Goal: Task Accomplishment & Management: Use online tool/utility

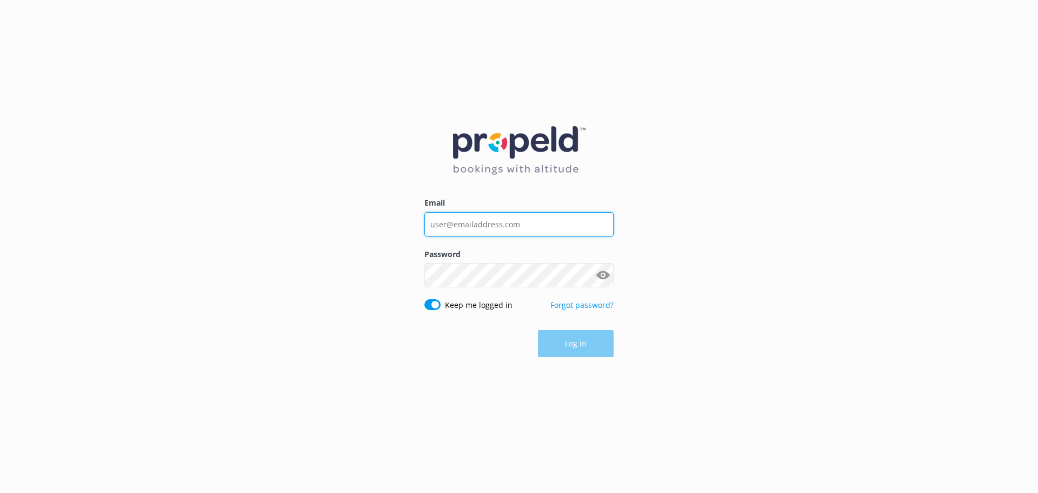
click at [481, 230] on input "Email" at bounding box center [518, 224] width 189 height 24
type input "[EMAIL_ADDRESS][DOMAIN_NAME]"
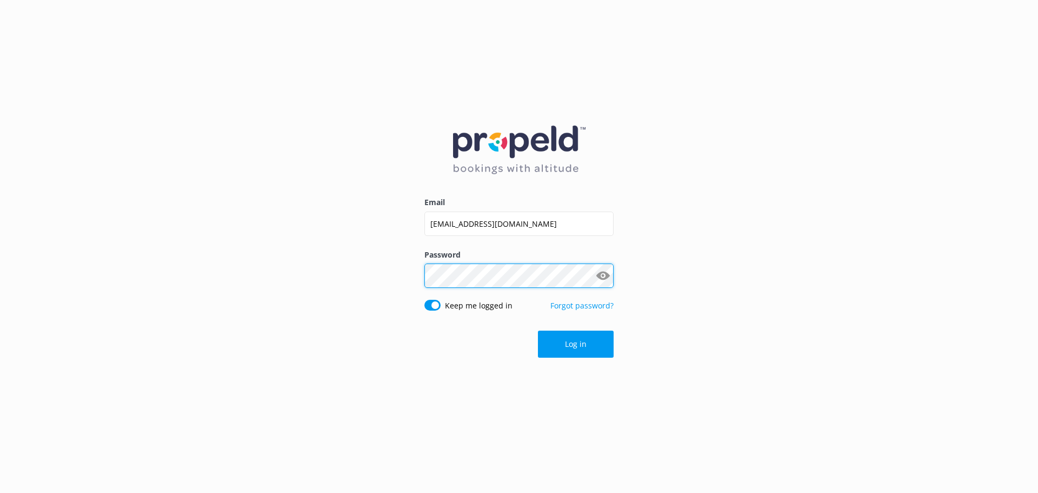
click button "Log in" at bounding box center [576, 343] width 76 height 27
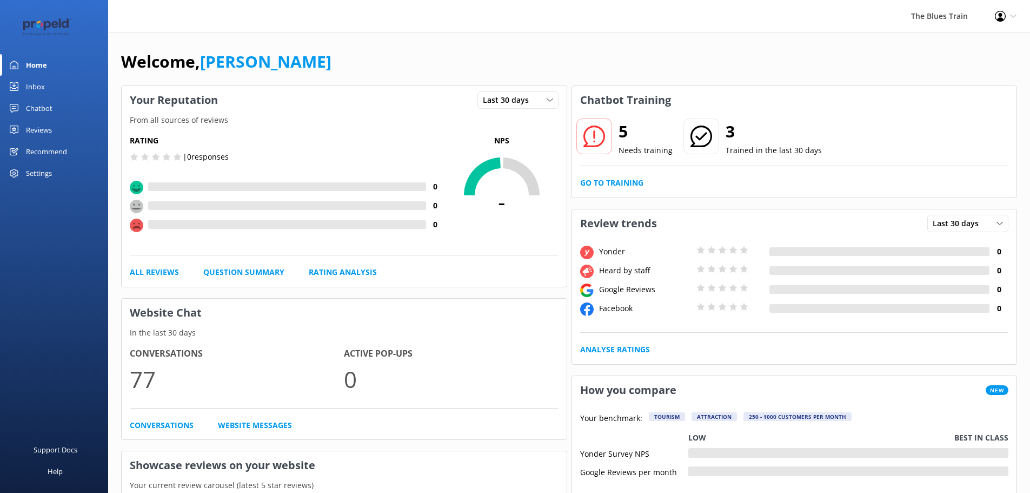
click at [30, 78] on div "Inbox" at bounding box center [35, 87] width 19 height 22
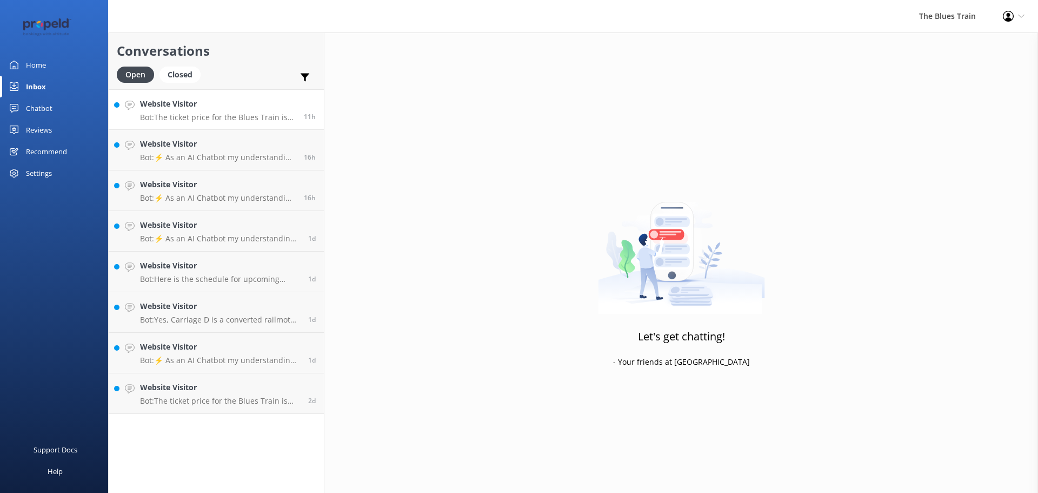
click at [228, 101] on h4 "Website Visitor" at bounding box center [218, 104] width 156 height 12
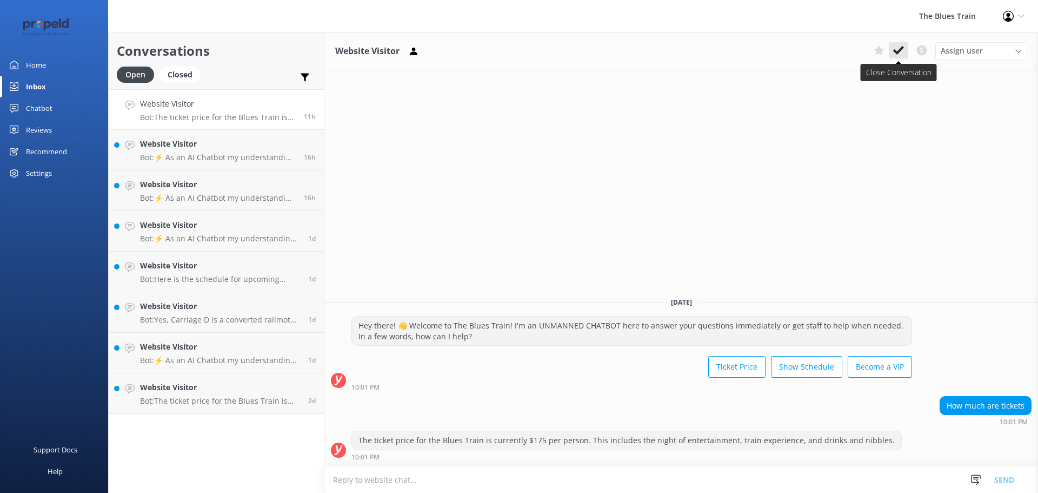
click at [901, 45] on icon at bounding box center [898, 50] width 11 height 11
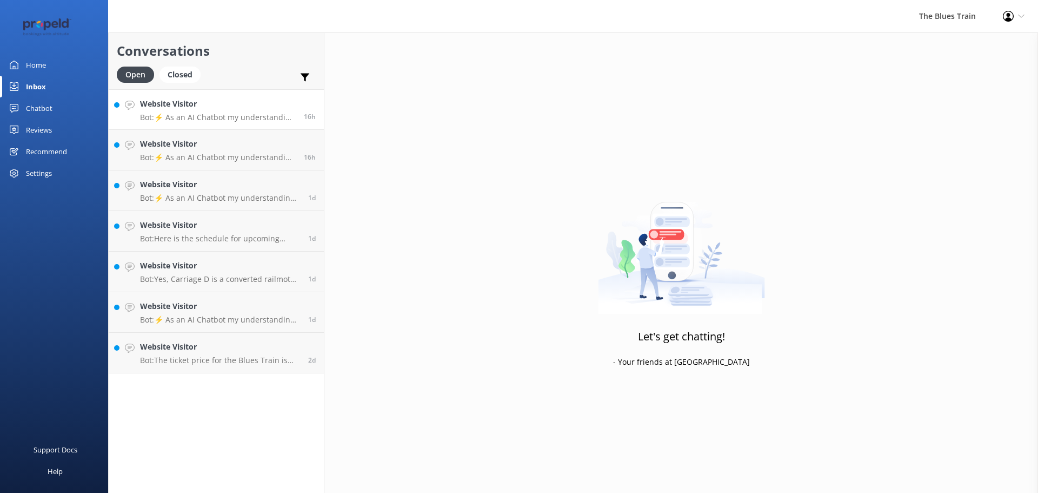
click at [230, 95] on link "Website Visitor Bot: ⚡ As an AI Chatbot my understanding of some questions is l…" at bounding box center [216, 109] width 215 height 41
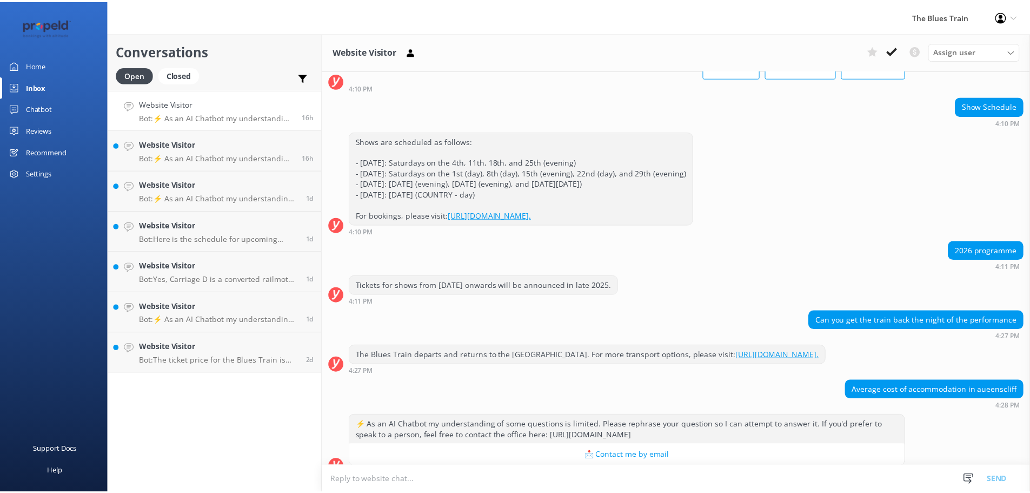
scroll to position [96, 0]
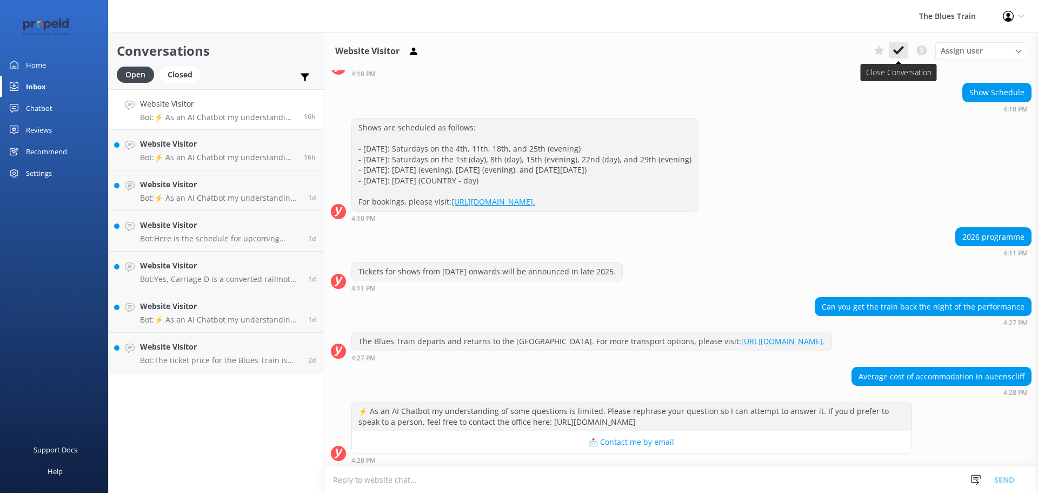
click at [901, 48] on use at bounding box center [898, 50] width 11 height 9
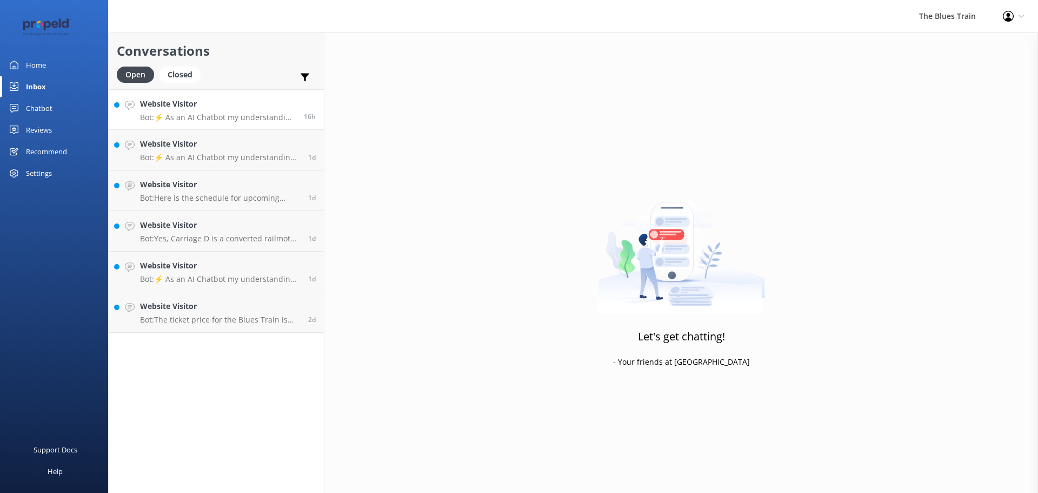
click at [289, 107] on h4 "Website Visitor" at bounding box center [218, 104] width 156 height 12
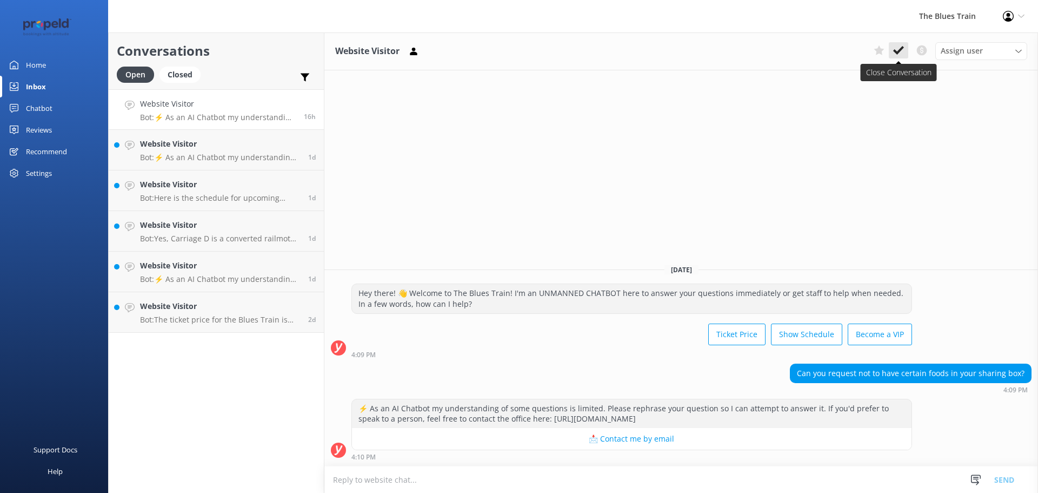
click at [896, 50] on icon at bounding box center [898, 50] width 11 height 11
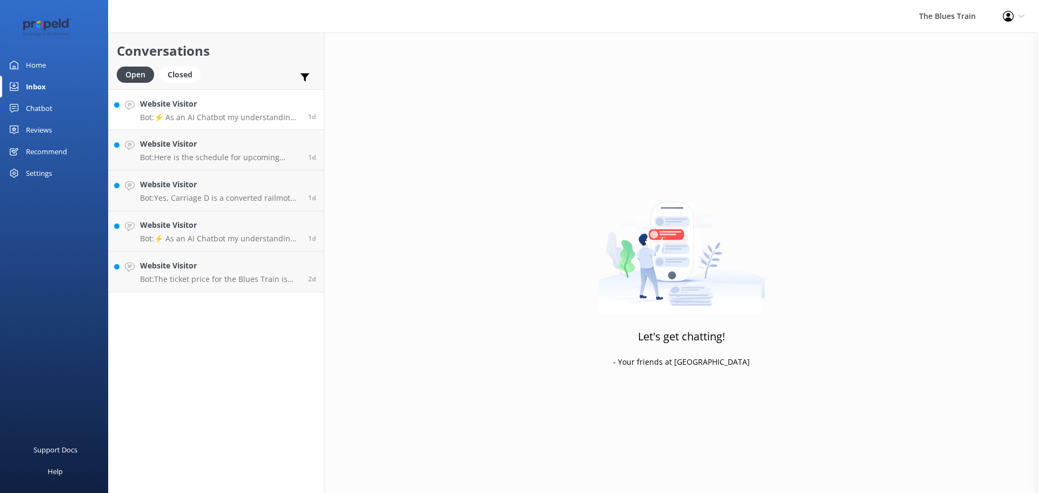
click at [214, 103] on h4 "Website Visitor" at bounding box center [220, 104] width 160 height 12
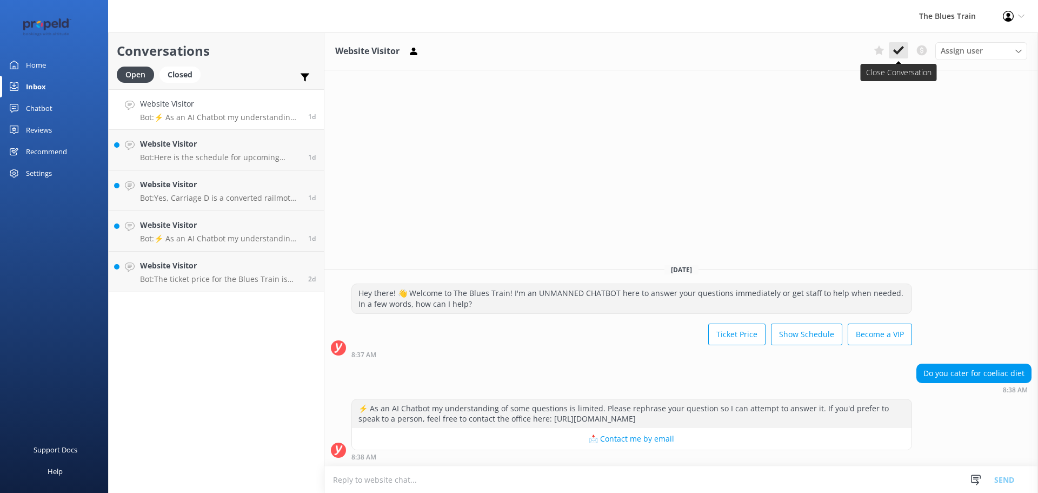
click at [894, 55] on icon at bounding box center [898, 50] width 11 height 11
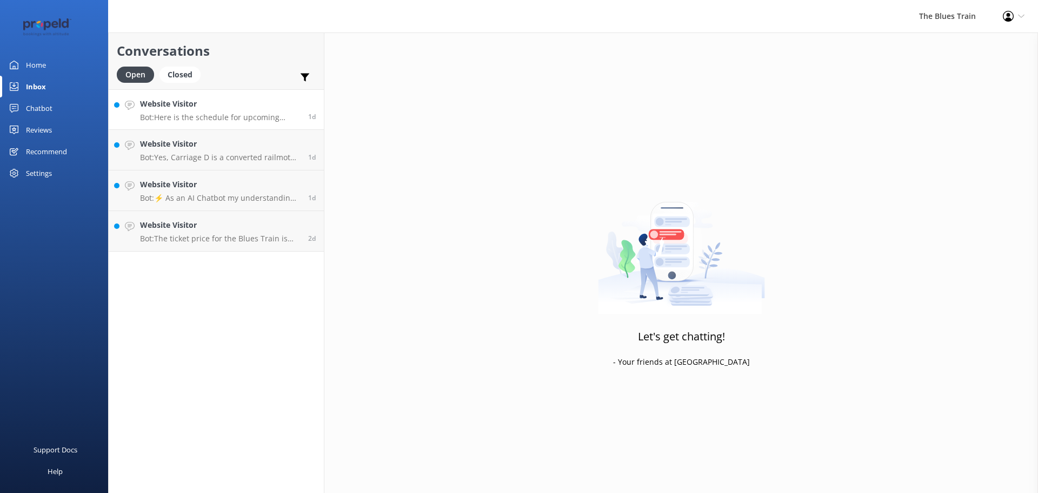
click at [238, 111] on div "Website Visitor Bot: Here is the schedule for upcoming Blues Train shows: - [DA…" at bounding box center [220, 109] width 160 height 23
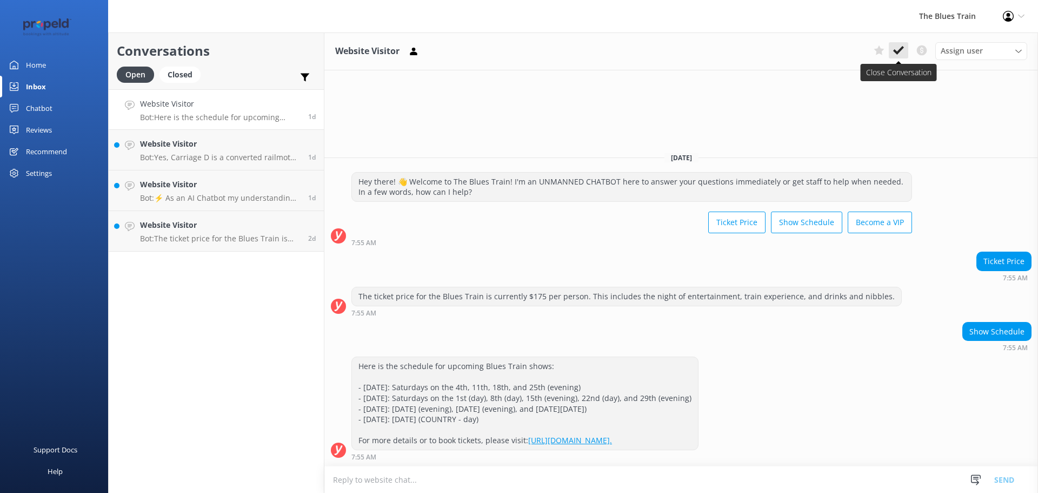
click at [902, 55] on icon at bounding box center [898, 50] width 11 height 11
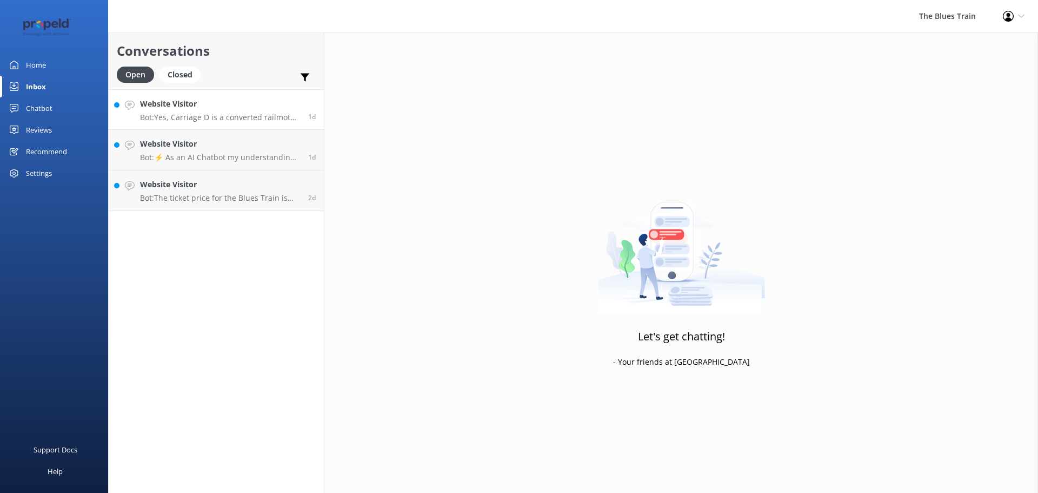
click at [274, 122] on link "Website Visitor Bot: Yes, Carriage D is a converted railmotor dancing car with …" at bounding box center [216, 109] width 215 height 41
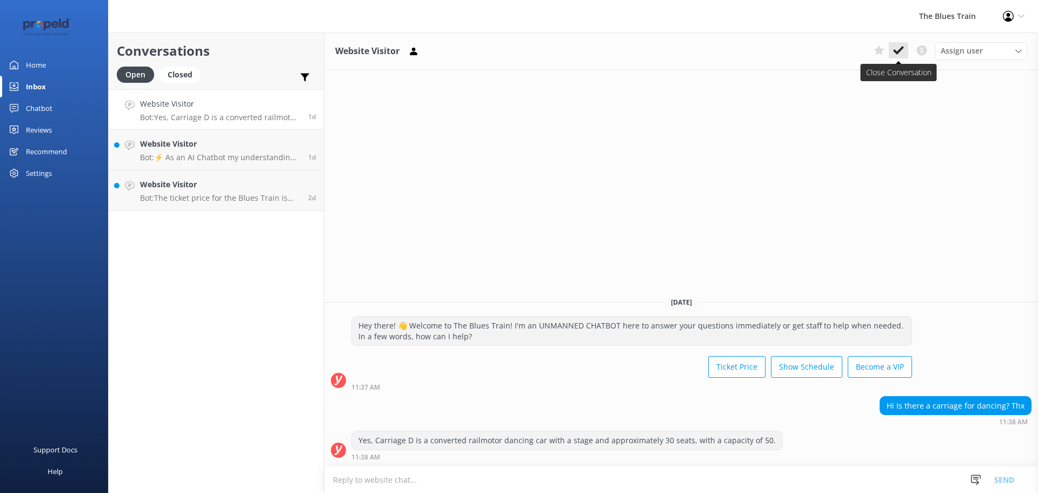
click at [900, 56] on icon at bounding box center [898, 50] width 11 height 11
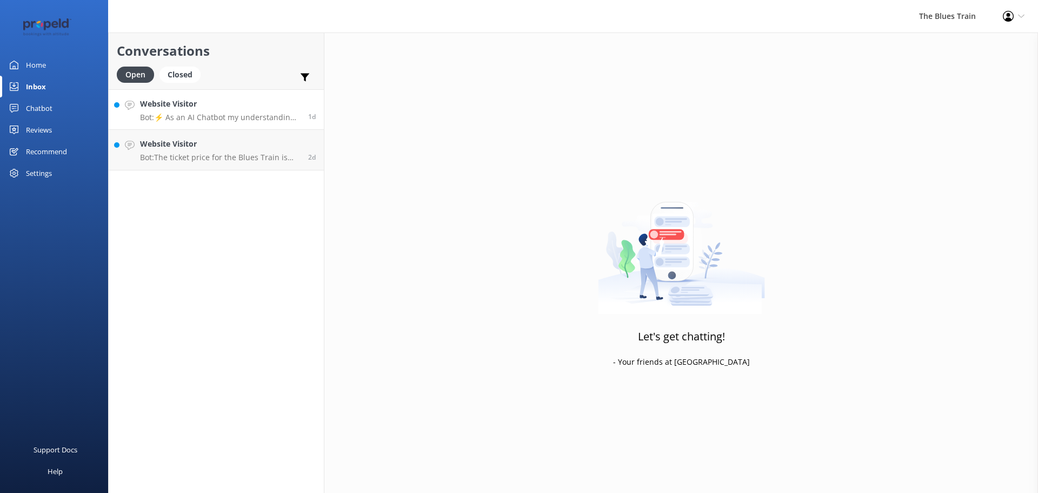
click at [254, 112] on p "Bot: ⚡ As an AI Chatbot my understanding of some questions is limited. Please r…" at bounding box center [220, 117] width 160 height 10
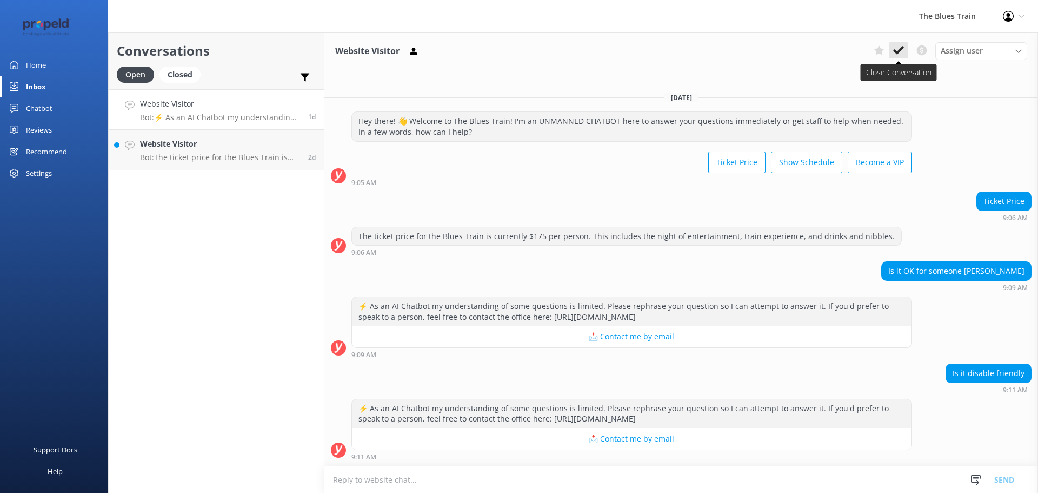
click at [902, 52] on icon at bounding box center [898, 50] width 11 height 11
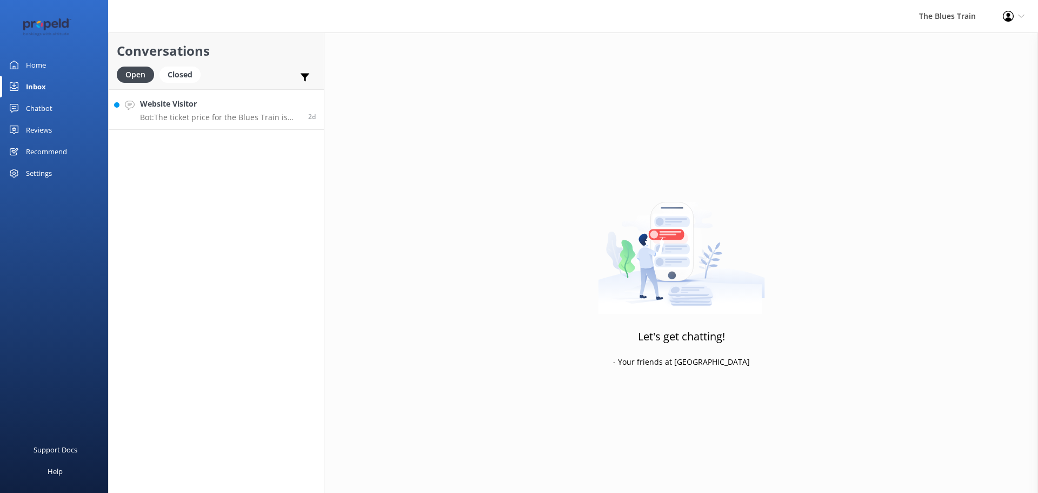
click at [213, 114] on p "Bot: The ticket price for the Blues Train is currently $175 per person. This in…" at bounding box center [220, 117] width 160 height 10
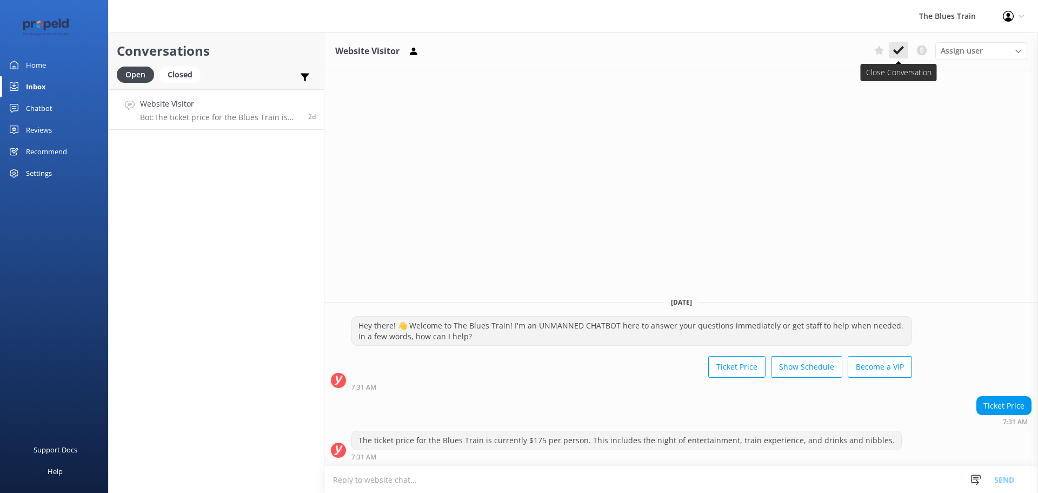
click at [897, 47] on icon at bounding box center [898, 50] width 11 height 11
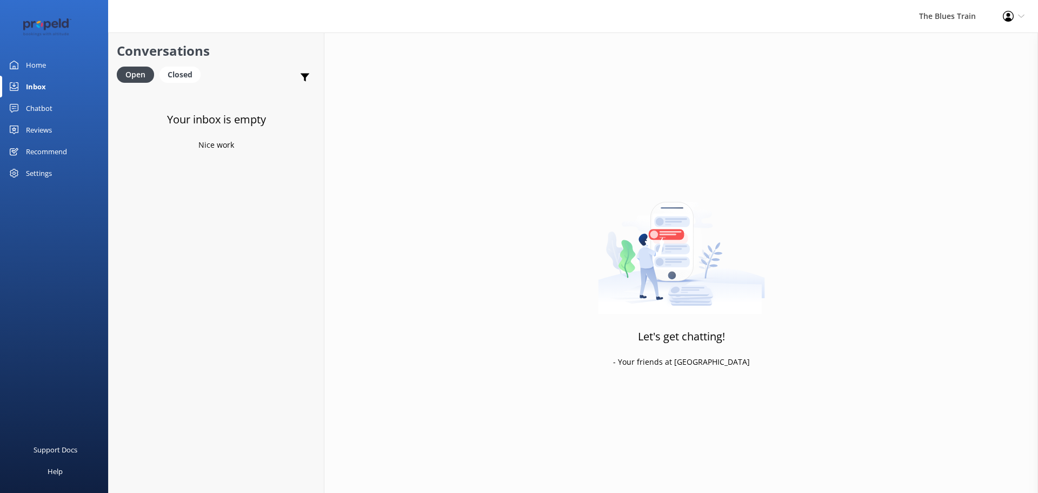
click at [56, 58] on link "Home" at bounding box center [54, 65] width 108 height 22
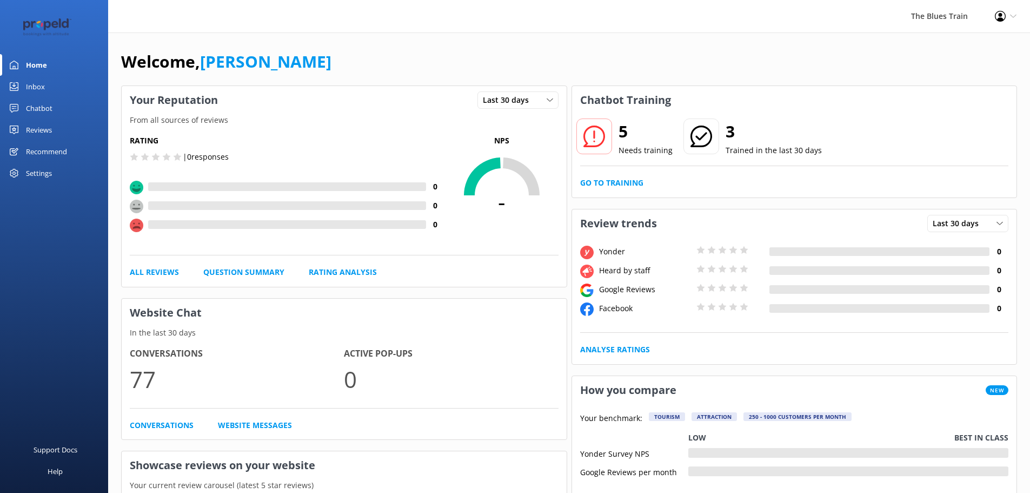
click at [56, 109] on link "Chatbot" at bounding box center [54, 108] width 108 height 22
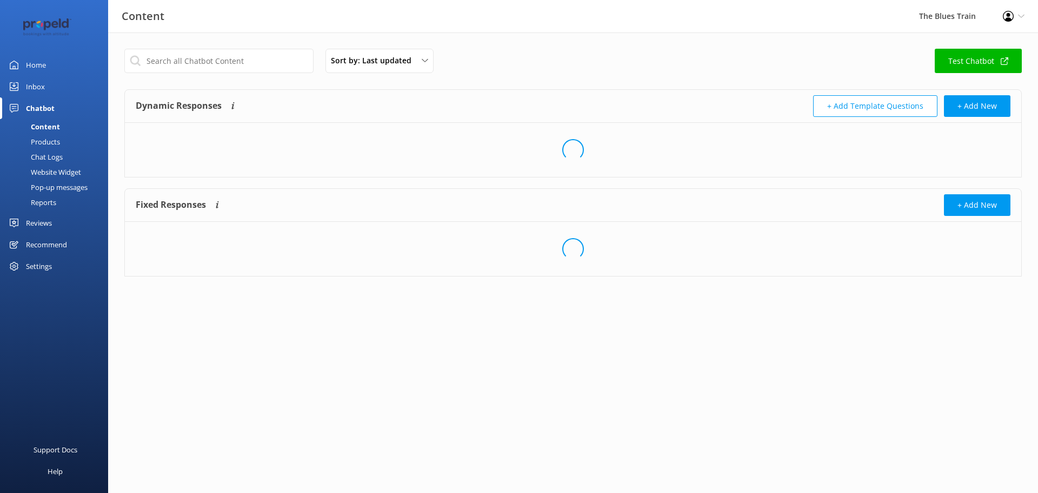
click at [56, 151] on div "Chat Logs" at bounding box center [34, 156] width 56 height 15
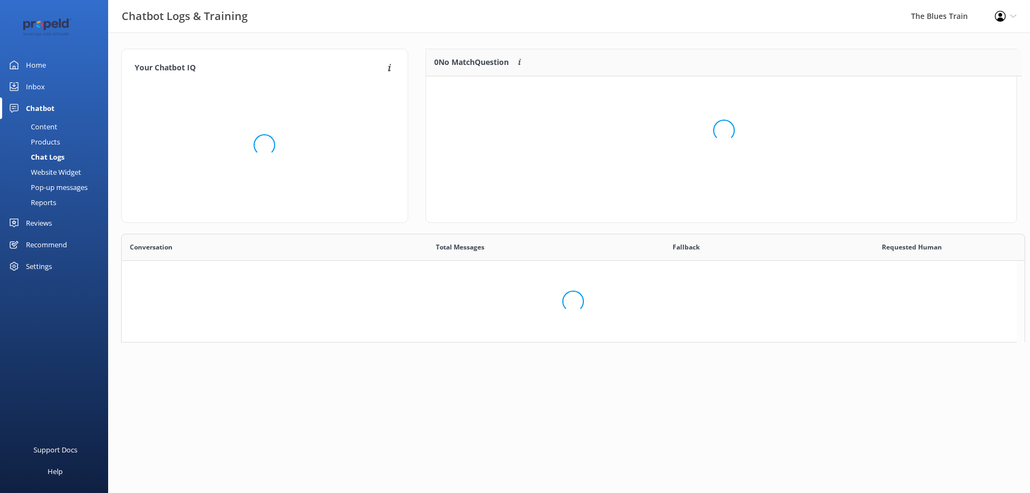
scroll to position [371, 887]
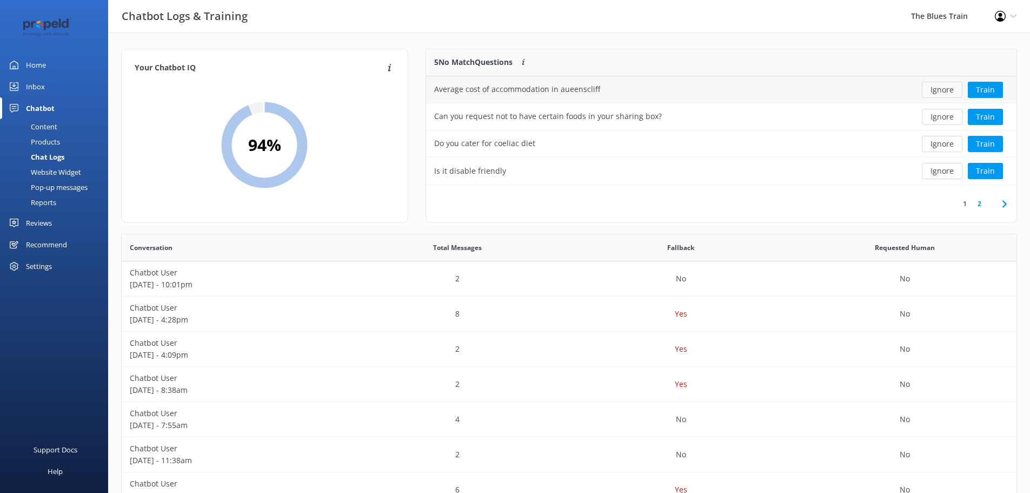
click at [932, 90] on button "Ignore" at bounding box center [942, 90] width 41 height 16
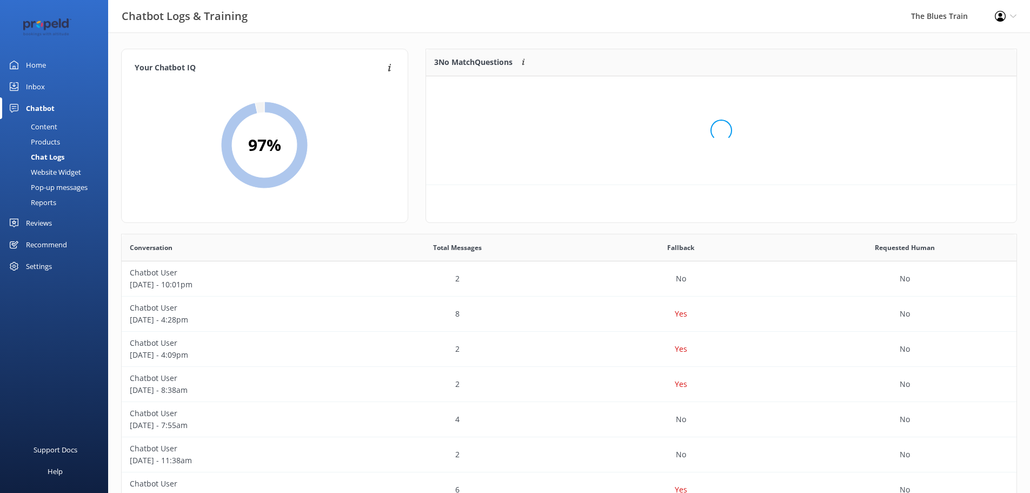
scroll to position [101, 582]
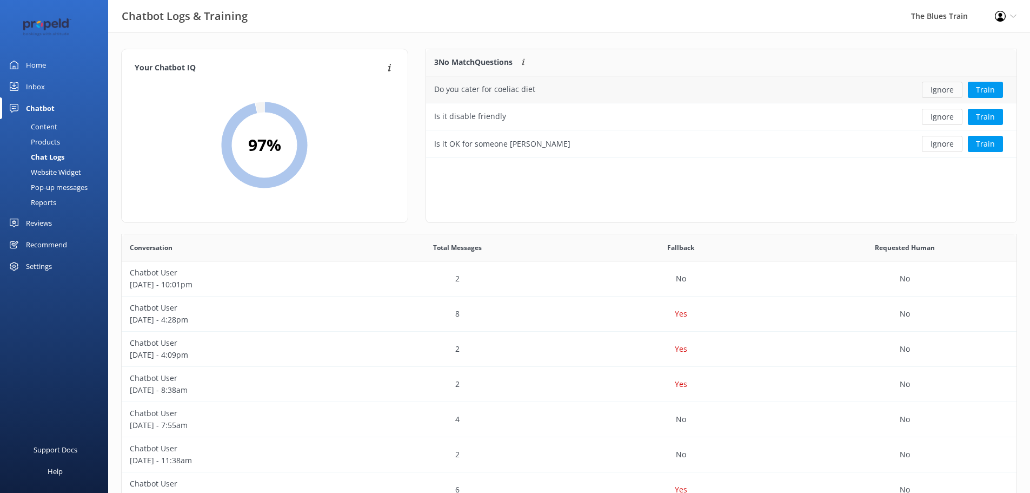
click at [952, 90] on button "Ignore" at bounding box center [942, 90] width 41 height 16
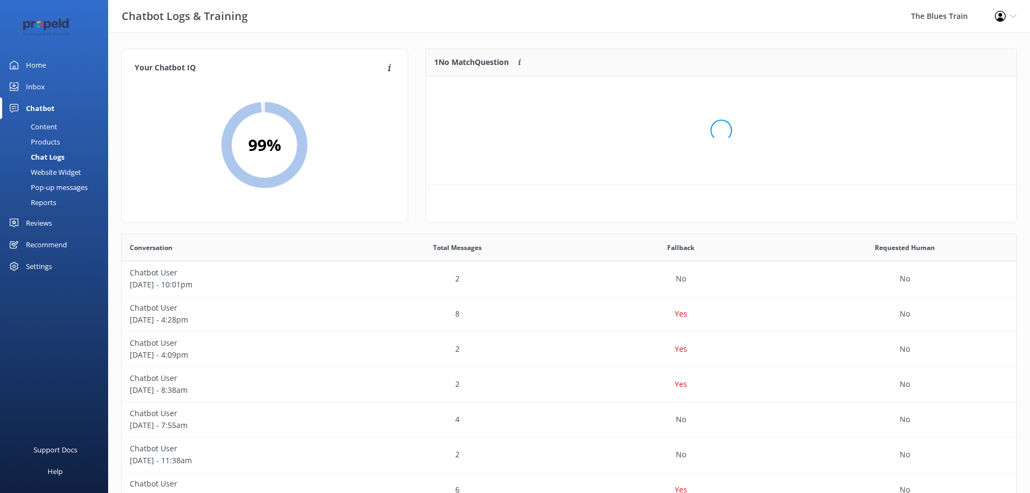
scroll to position [47, 582]
click at [952, 90] on button "Ignore" at bounding box center [942, 90] width 41 height 16
click at [51, 69] on link "Home" at bounding box center [54, 65] width 108 height 22
